Goal: Navigation & Orientation: Find specific page/section

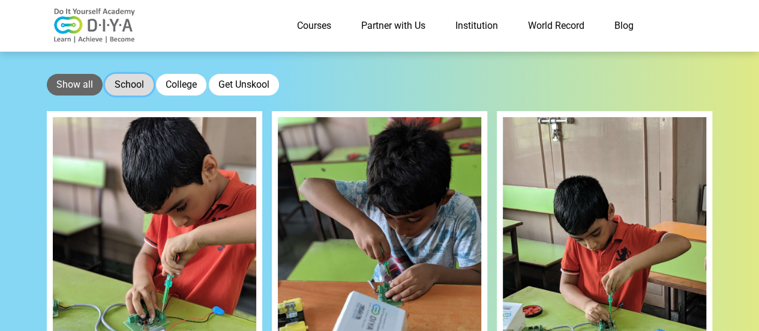
click at [127, 89] on button "School" at bounding box center [129, 85] width 49 height 22
click at [84, 83] on button "Show all" at bounding box center [75, 85] width 56 height 22
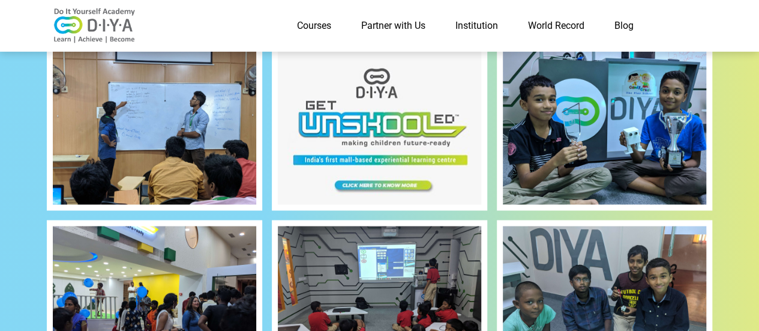
scroll to position [1033, 0]
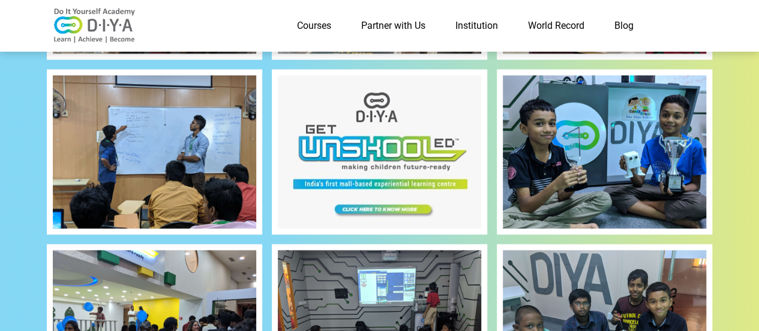
click at [537, 151] on img at bounding box center [605, 151] width 204 height 152
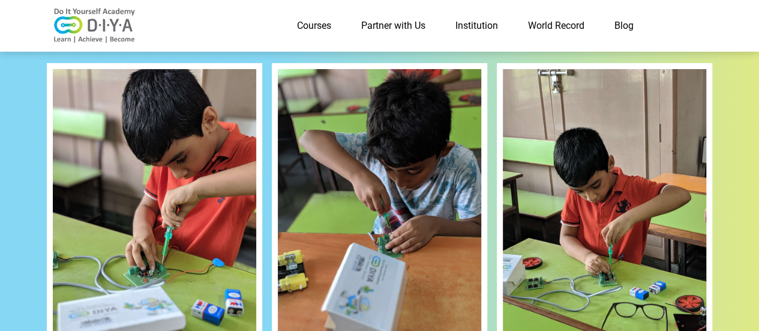
scroll to position [0, 0]
